Goal: Transaction & Acquisition: Purchase product/service

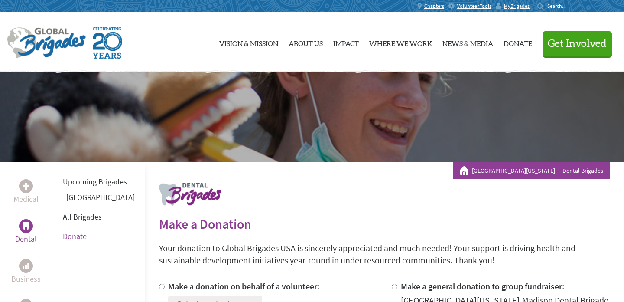
click at [535, 169] on link "[GEOGRAPHIC_DATA][US_STATE]" at bounding box center [515, 170] width 87 height 9
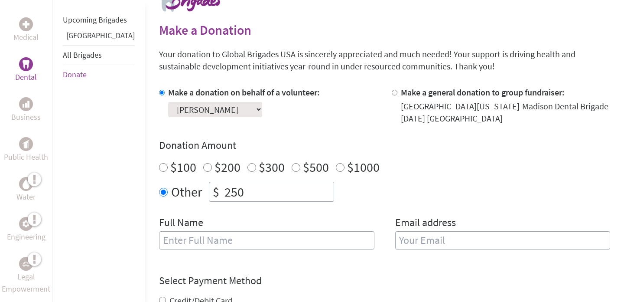
scroll to position [197, 0]
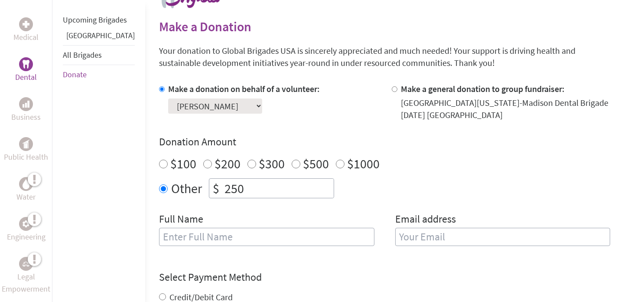
click at [239, 180] on input "250" at bounding box center [278, 187] width 111 height 19
type input "250.00"
click at [181, 232] on input "text" at bounding box center [266, 236] width 215 height 18
type input "Madeline Dahlk"
type input "maddiedahlk@gmail.com"
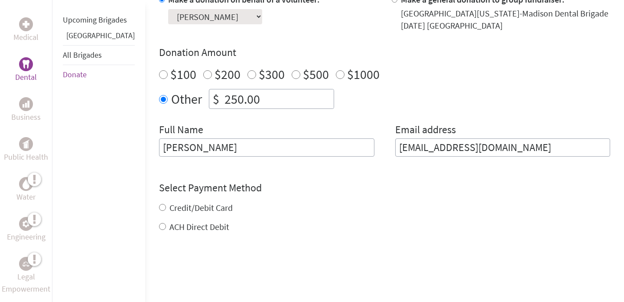
scroll to position [302, 0]
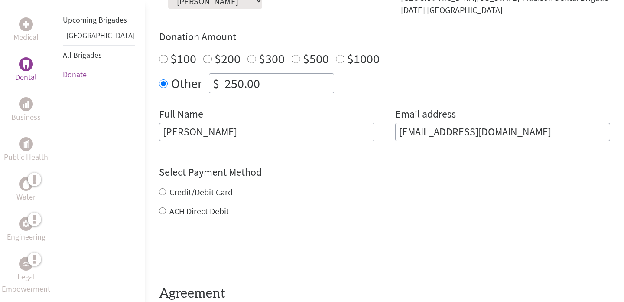
click at [165, 188] on div "Credit/Debit Card ACH Direct Debit" at bounding box center [384, 201] width 451 height 31
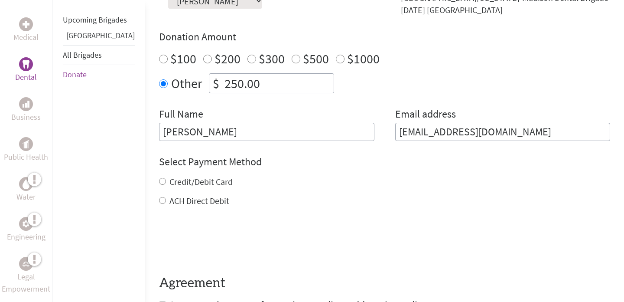
click at [159, 180] on input "Credit/Debit Card" at bounding box center [162, 181] width 7 height 7
radio input "true"
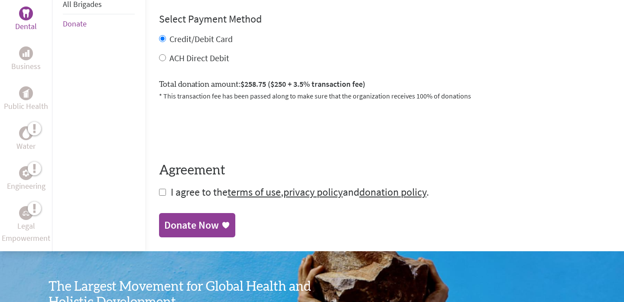
scroll to position [455, 0]
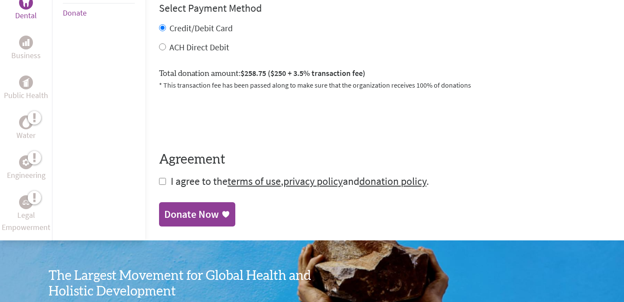
click at [159, 180] on input "checkbox" at bounding box center [162, 181] width 7 height 7
checkbox input "true"
click at [164, 220] on div "Donate Now" at bounding box center [191, 215] width 55 height 14
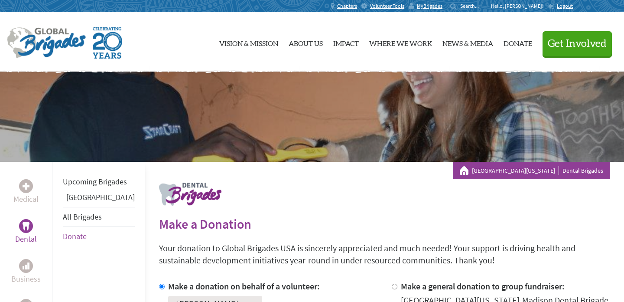
scroll to position [72, 0]
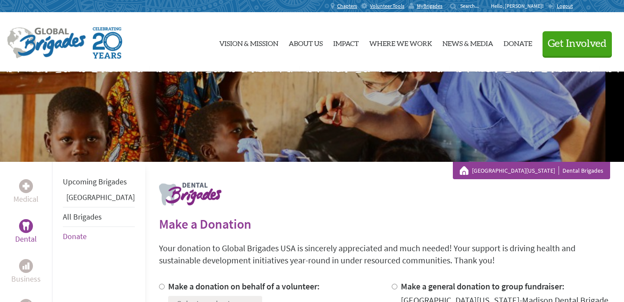
click at [529, 9] on p "Hello, Maddie!" at bounding box center [519, 6] width 57 height 7
click at [442, 5] on span "MyBrigades" at bounding box center [430, 6] width 26 height 7
